Goal: Navigation & Orientation: Find specific page/section

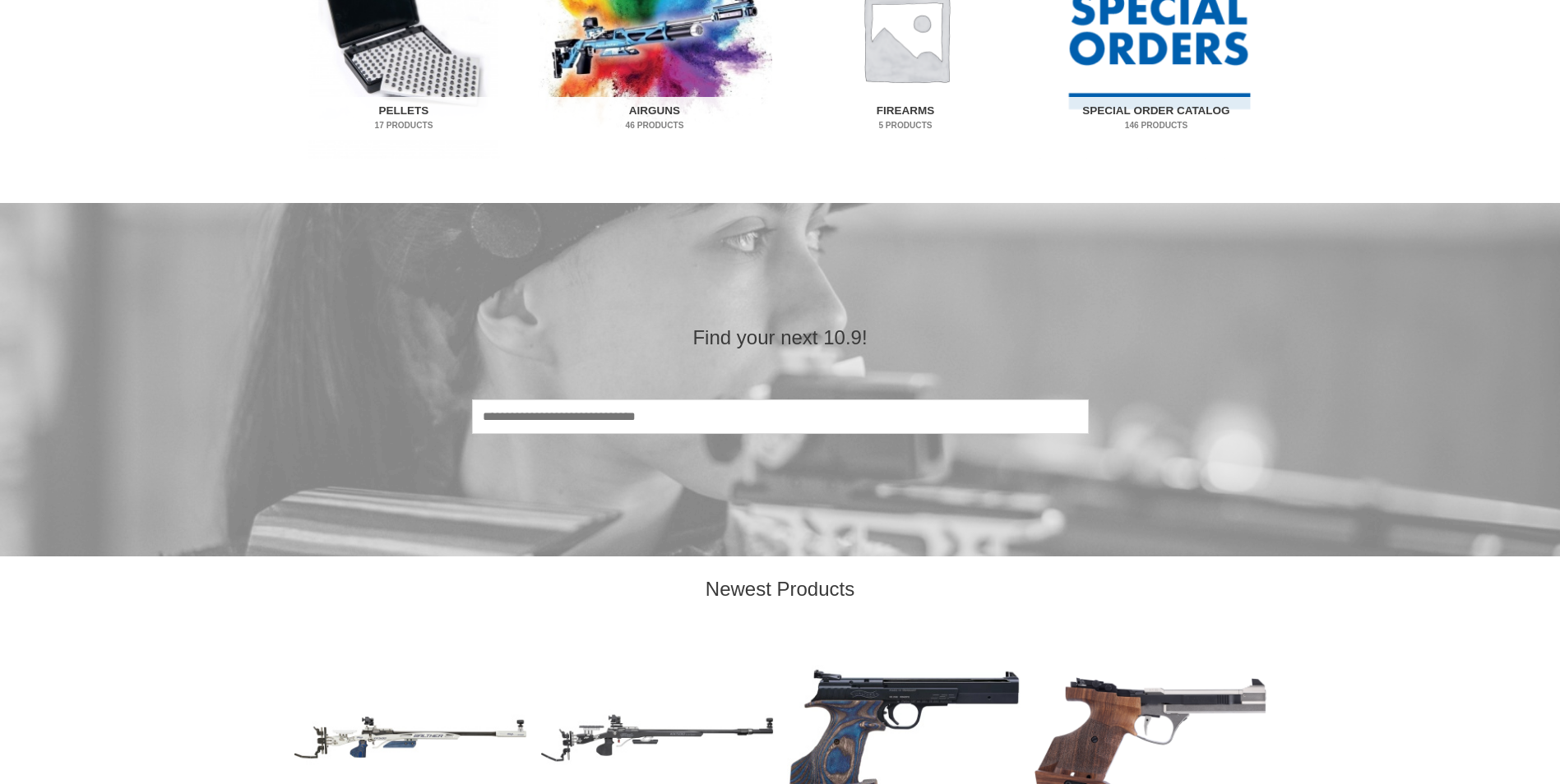
scroll to position [1263, 0]
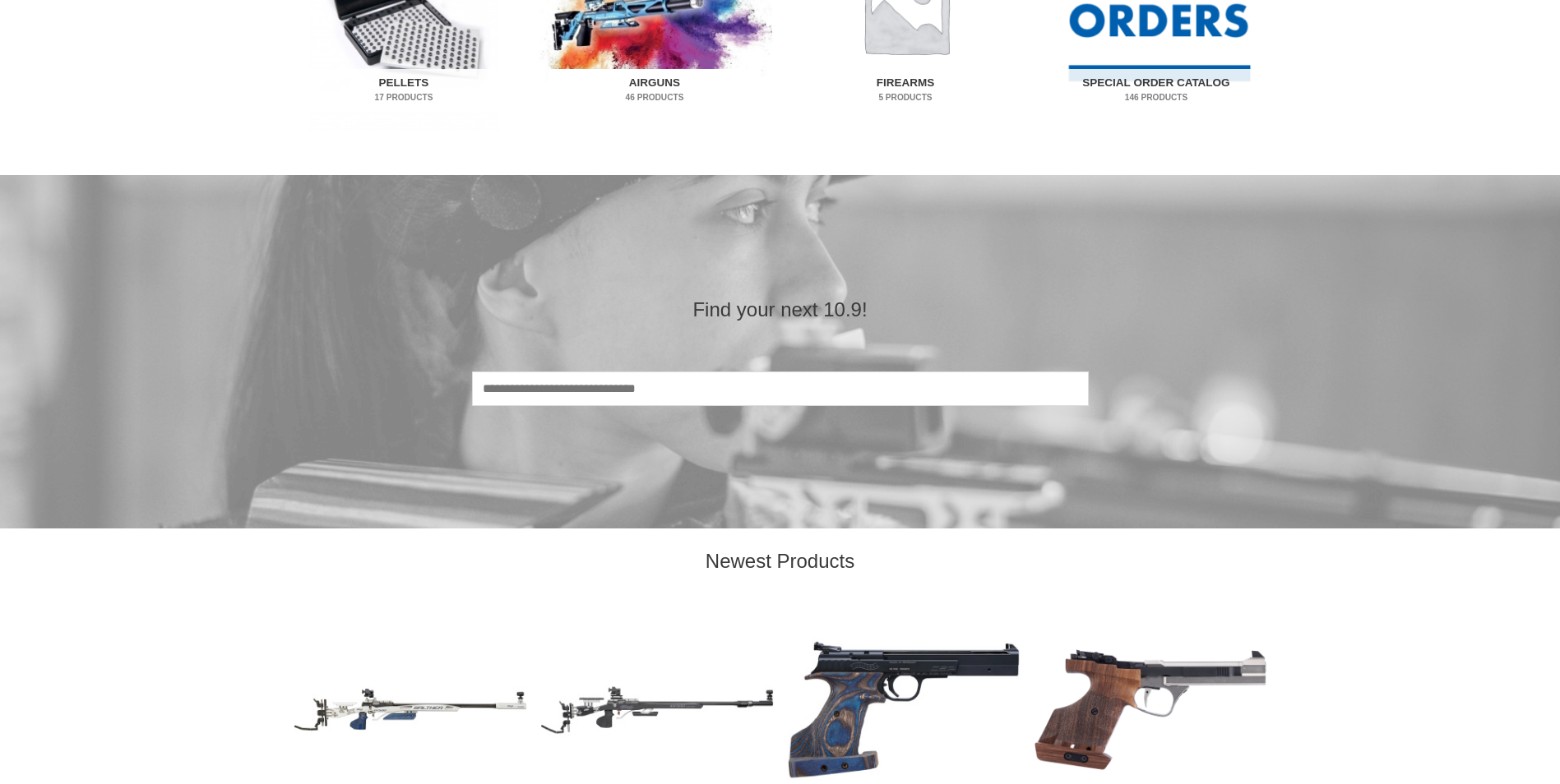
click at [636, 28] on img "Visit product category Airguns" at bounding box center [655, 10] width 234 height 245
click at [653, 90] on h2 "Airguns 46 Products" at bounding box center [654, 90] width 212 height 43
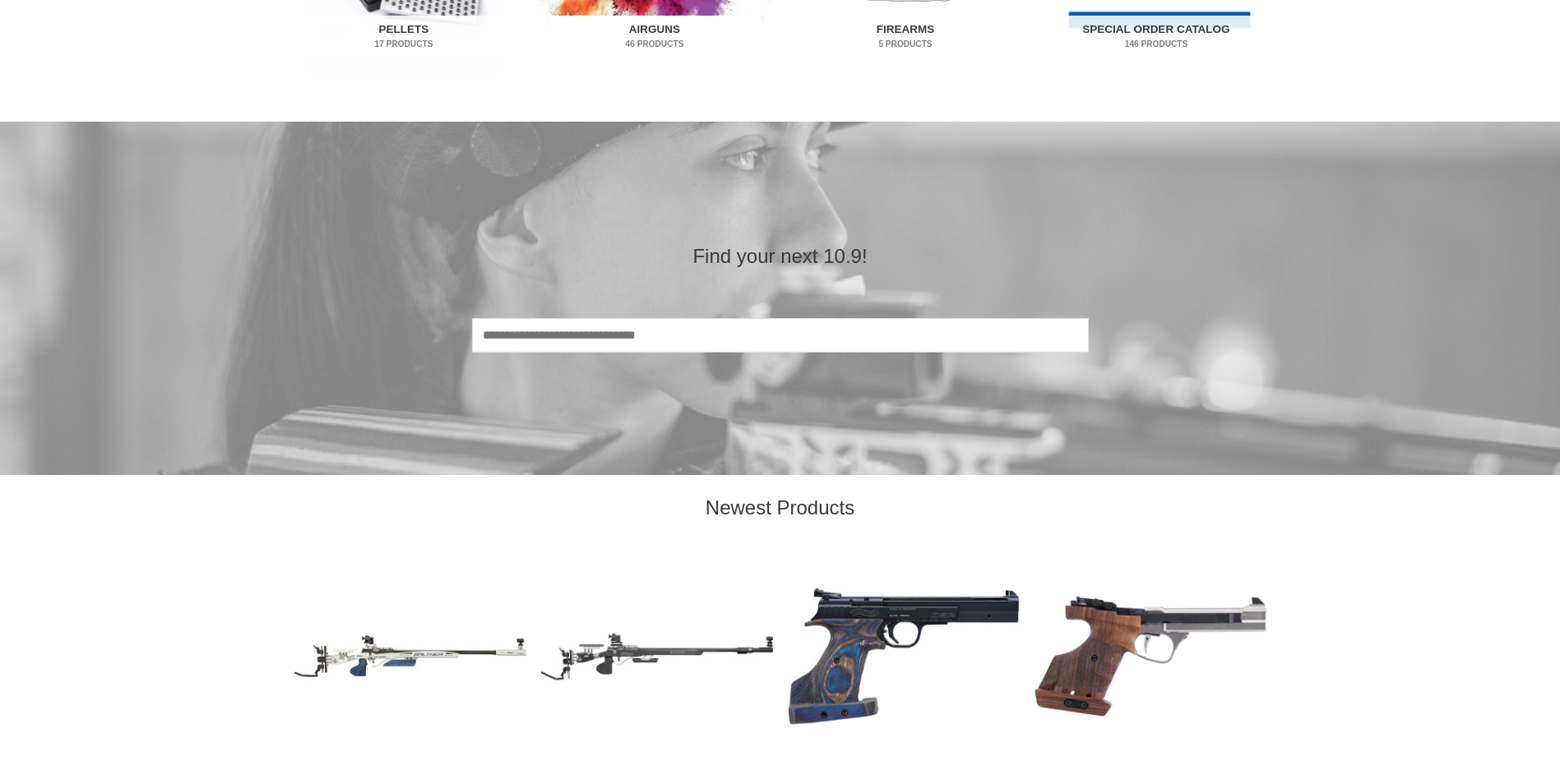
scroll to position [1341, 0]
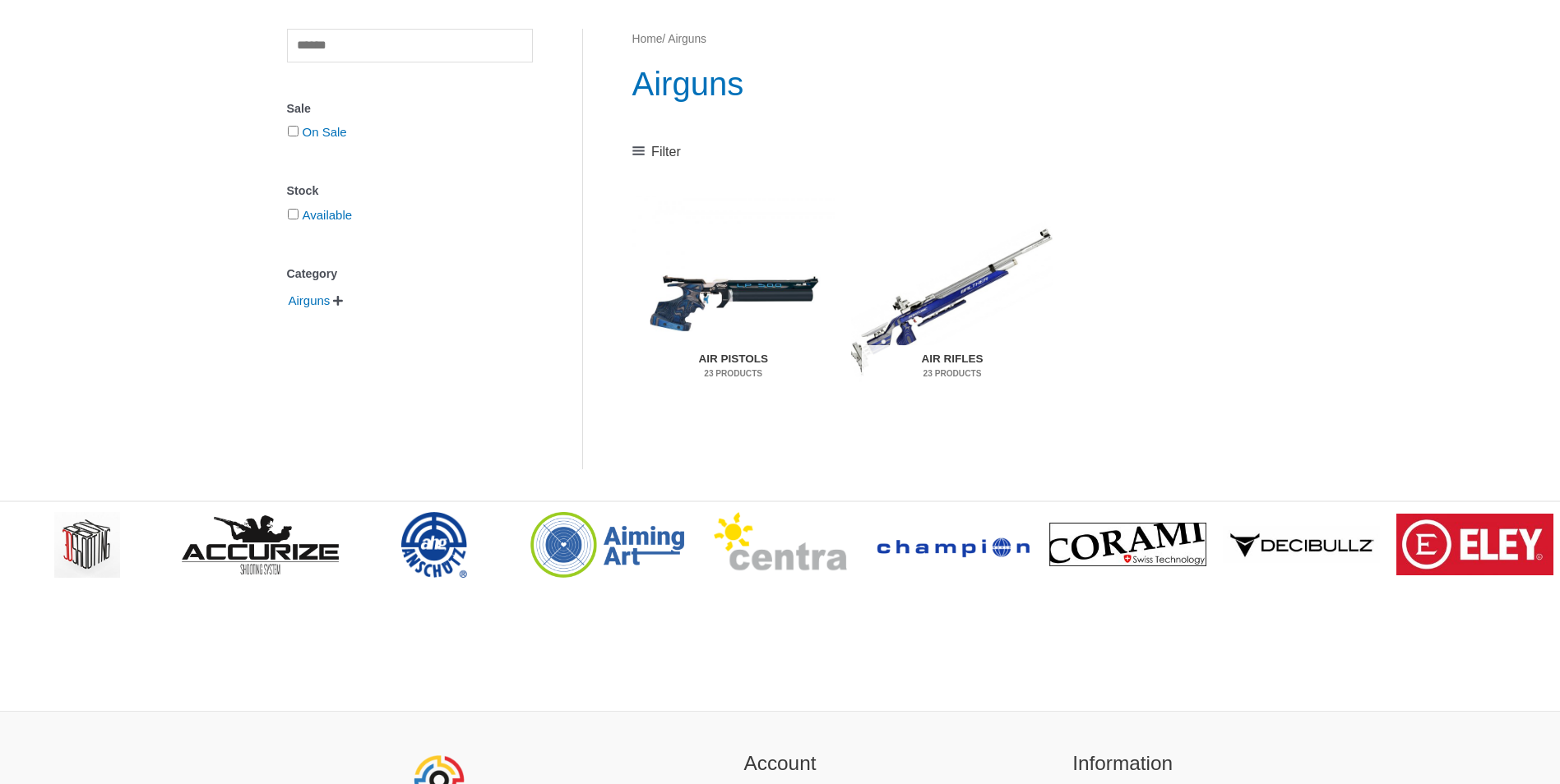
scroll to position [165, 0]
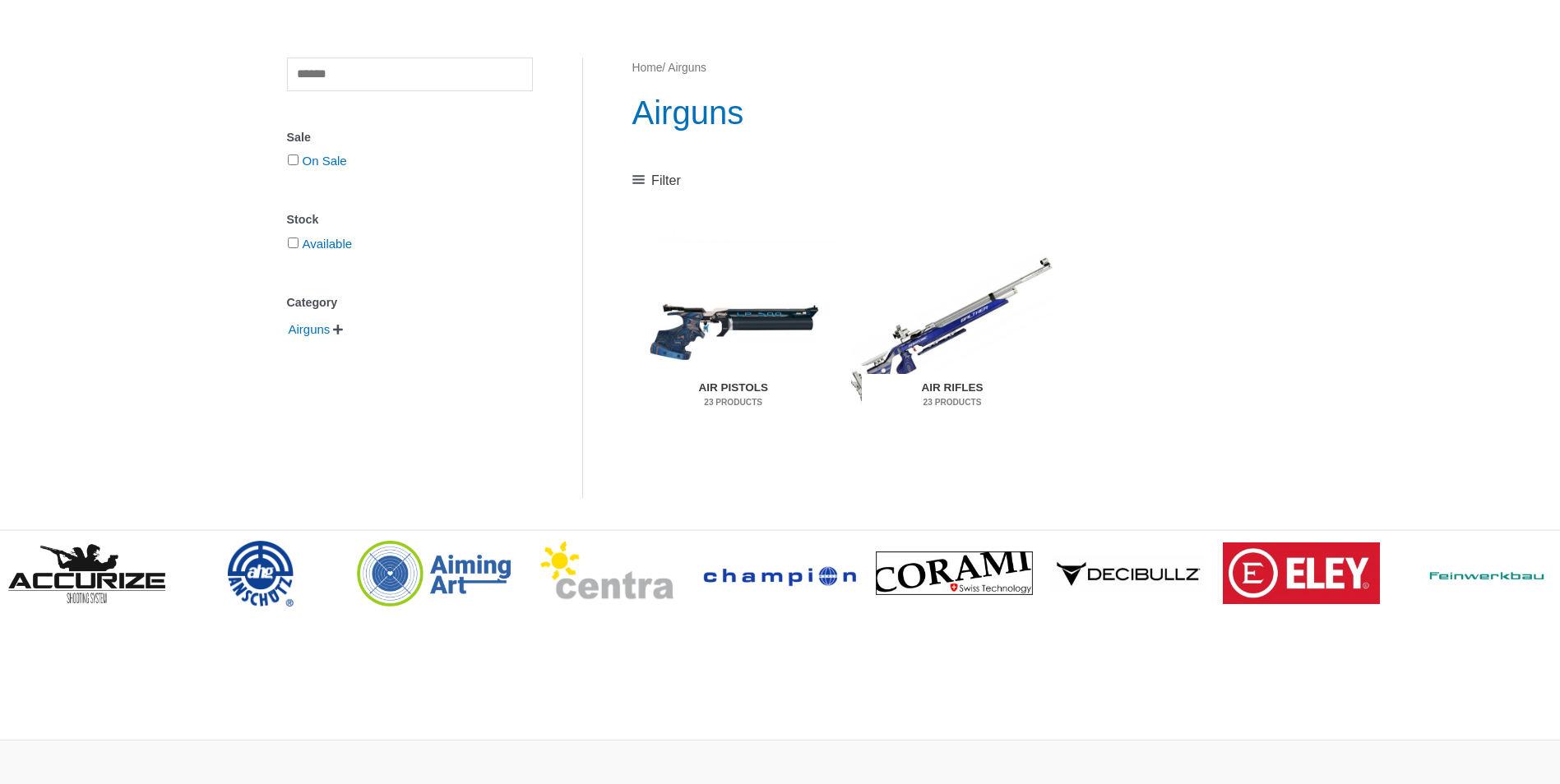
click at [954, 390] on h2 "Air Rifles 23 Products" at bounding box center [951, 395] width 180 height 43
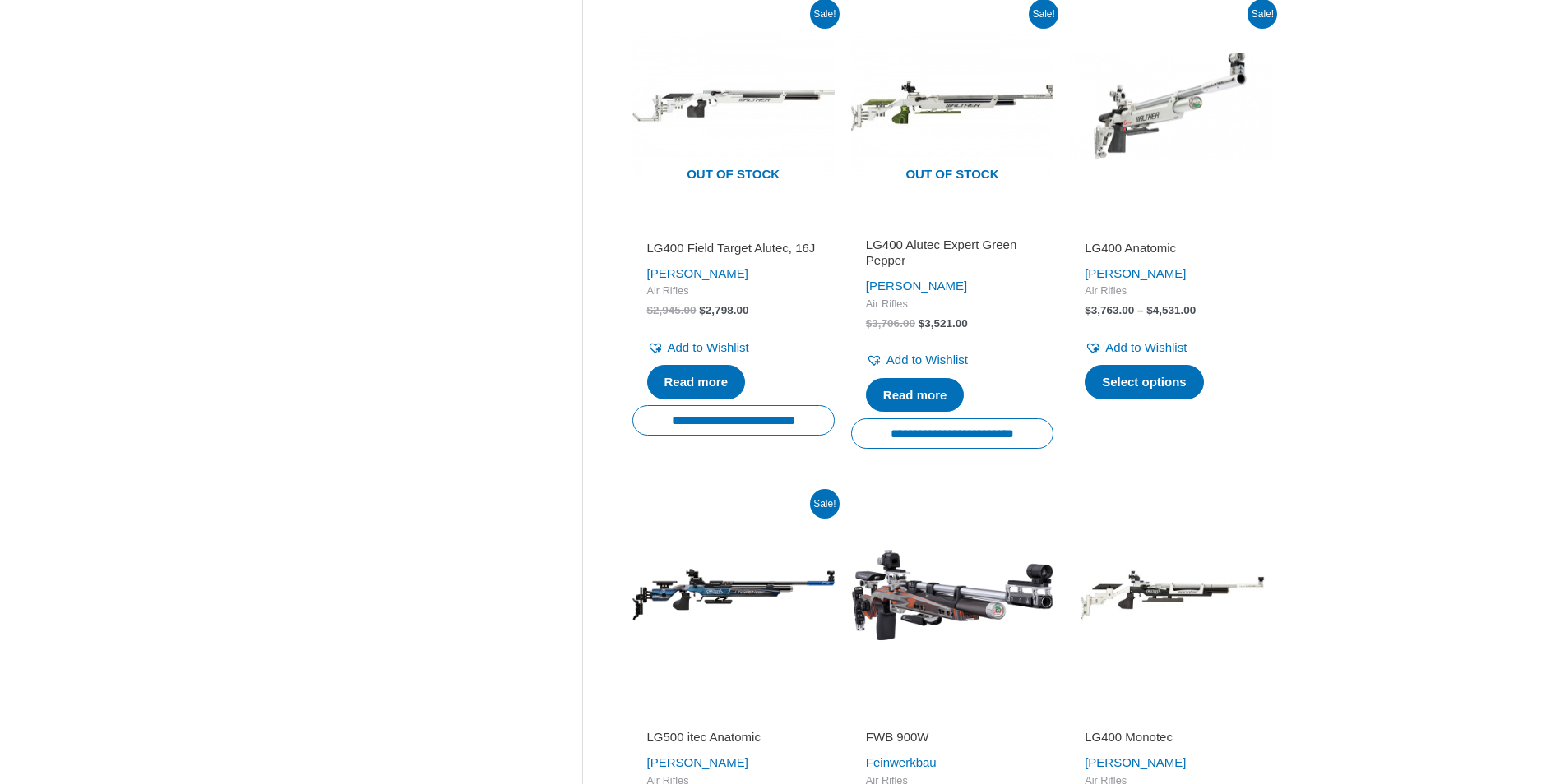
scroll to position [1688, 0]
